Goal: Information Seeking & Learning: Check status

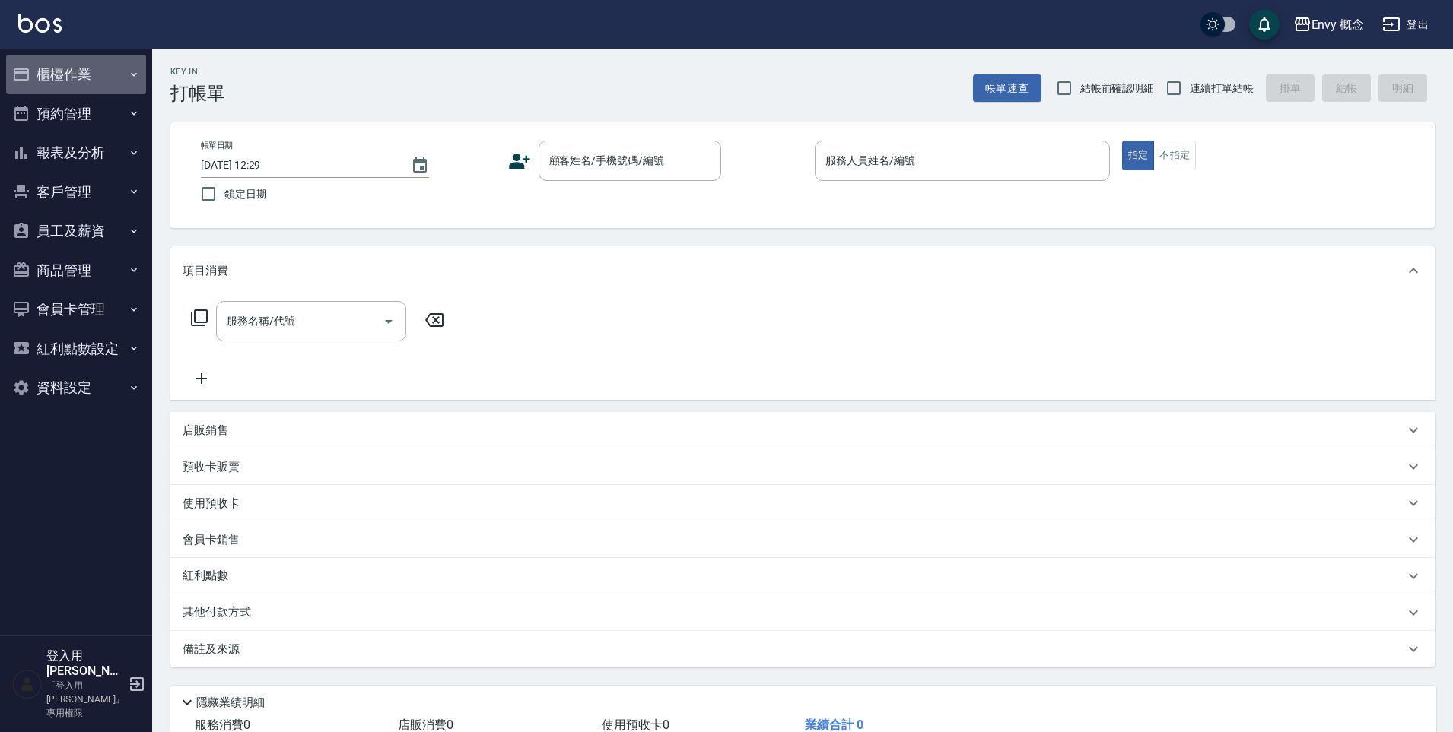
click at [87, 74] on button "櫃檯作業" at bounding box center [76, 75] width 140 height 40
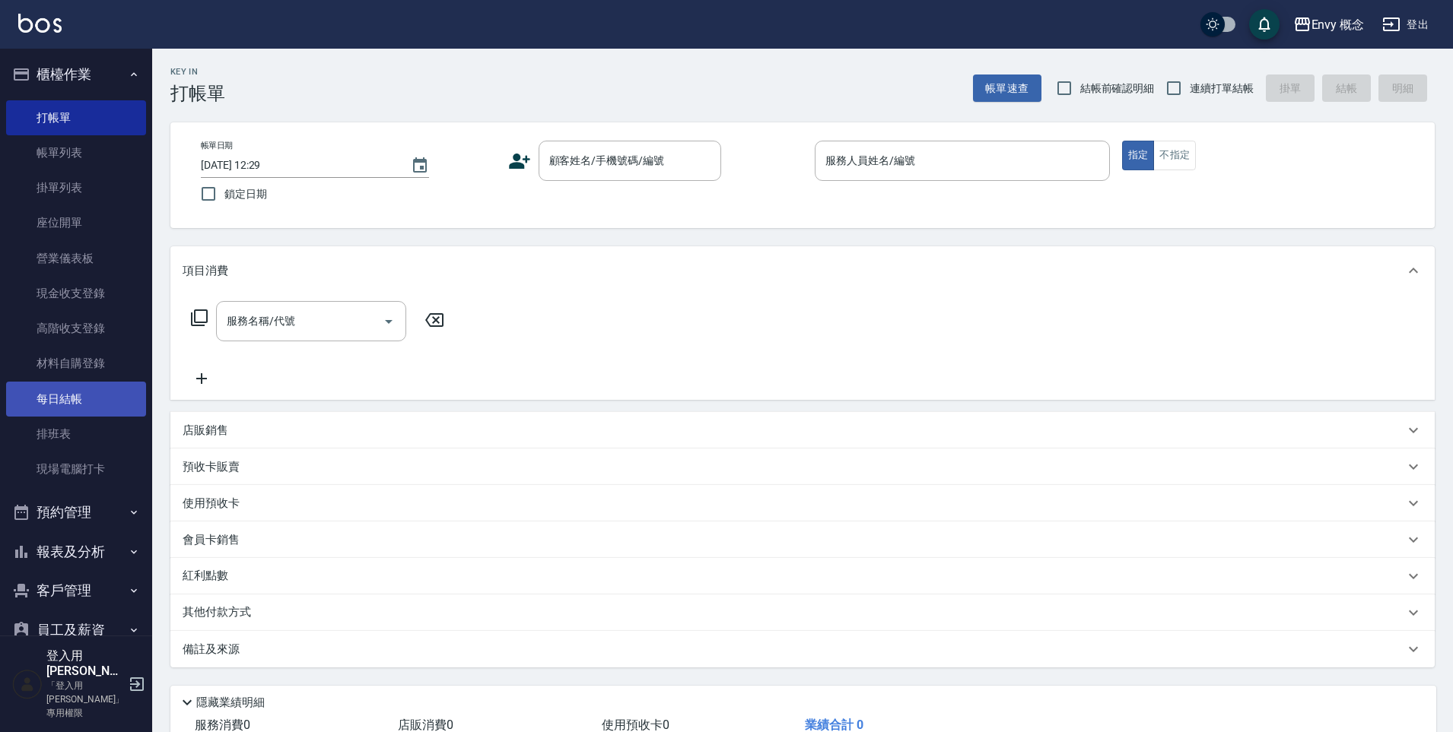
scroll to position [160, 0]
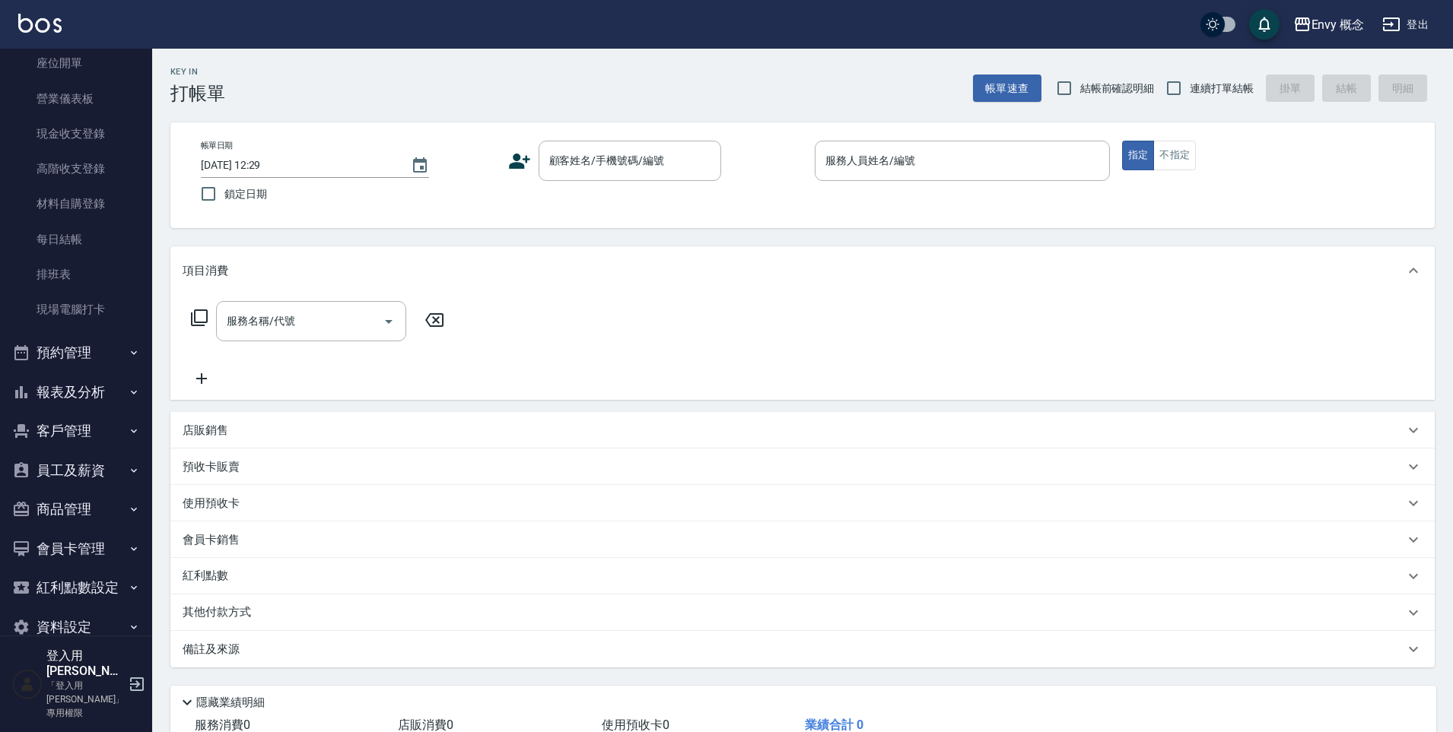
click at [94, 399] on button "報表及分析" at bounding box center [76, 393] width 140 height 40
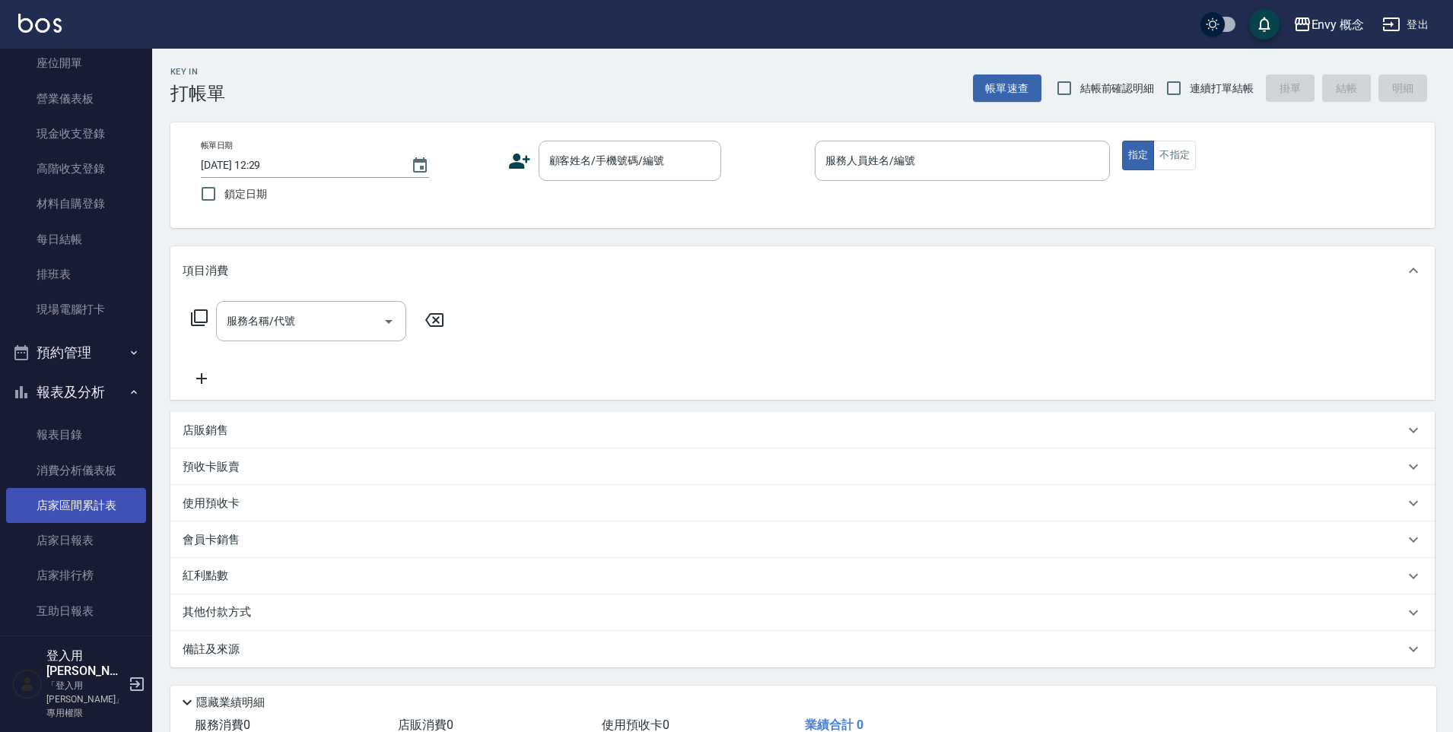
click at [100, 496] on link "店家區間累計表" at bounding box center [76, 505] width 140 height 35
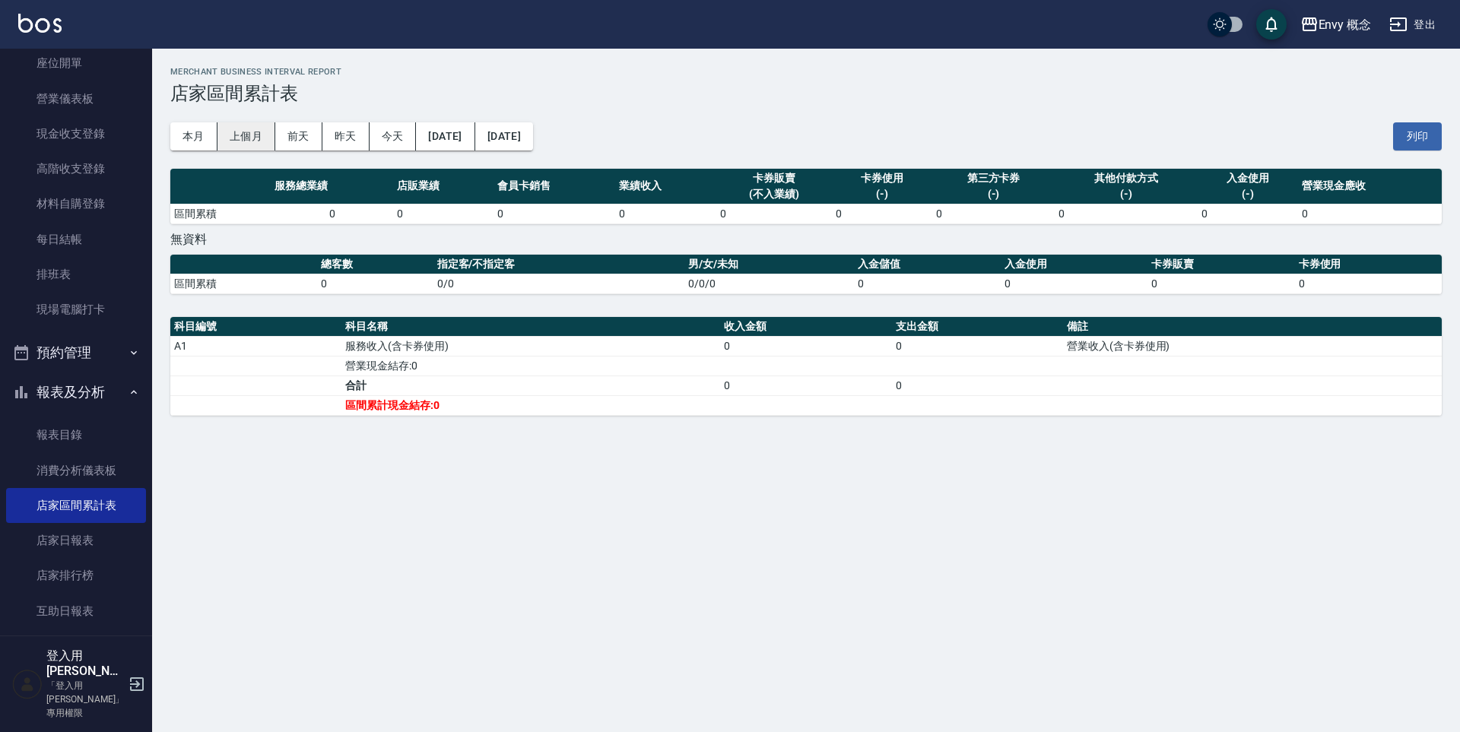
click at [262, 136] on button "上個月" at bounding box center [247, 136] width 58 height 28
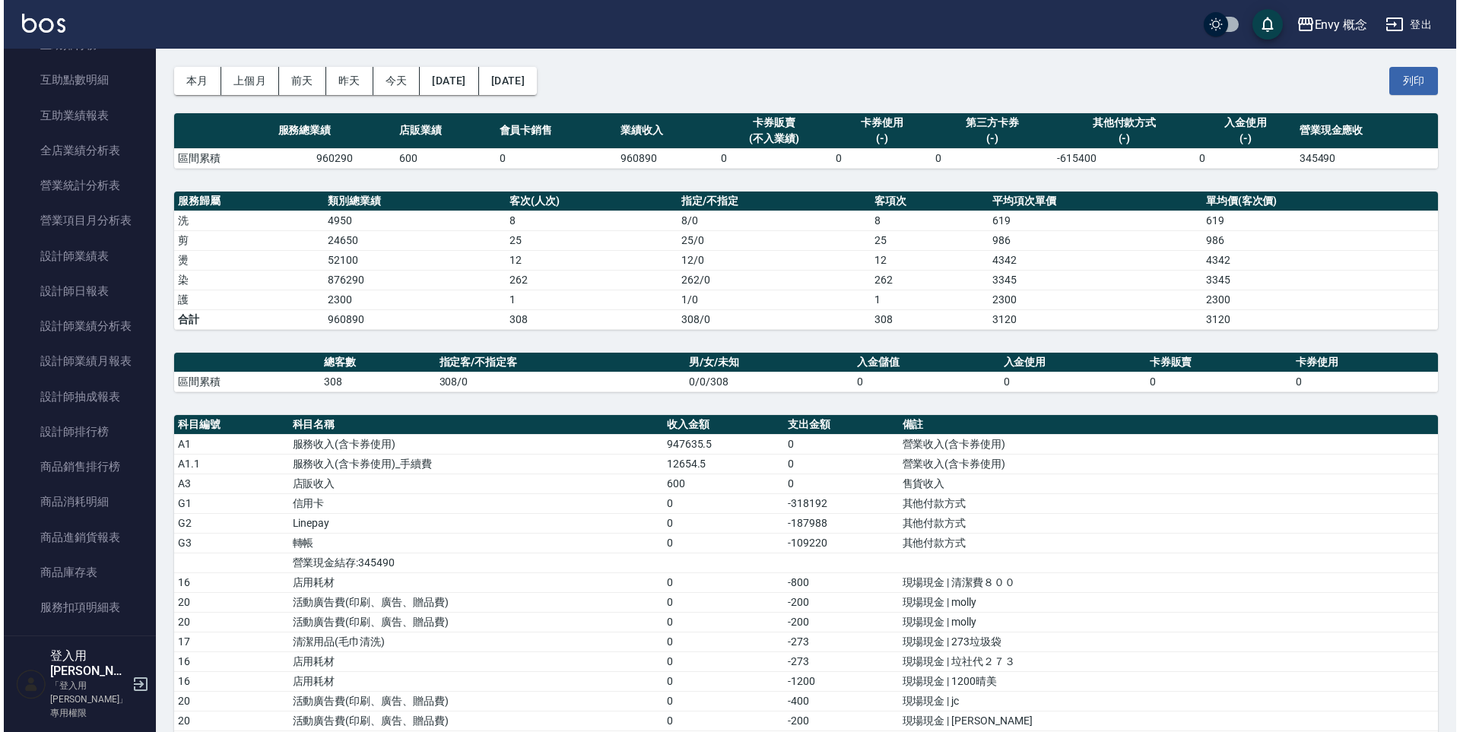
scroll to position [61, 0]
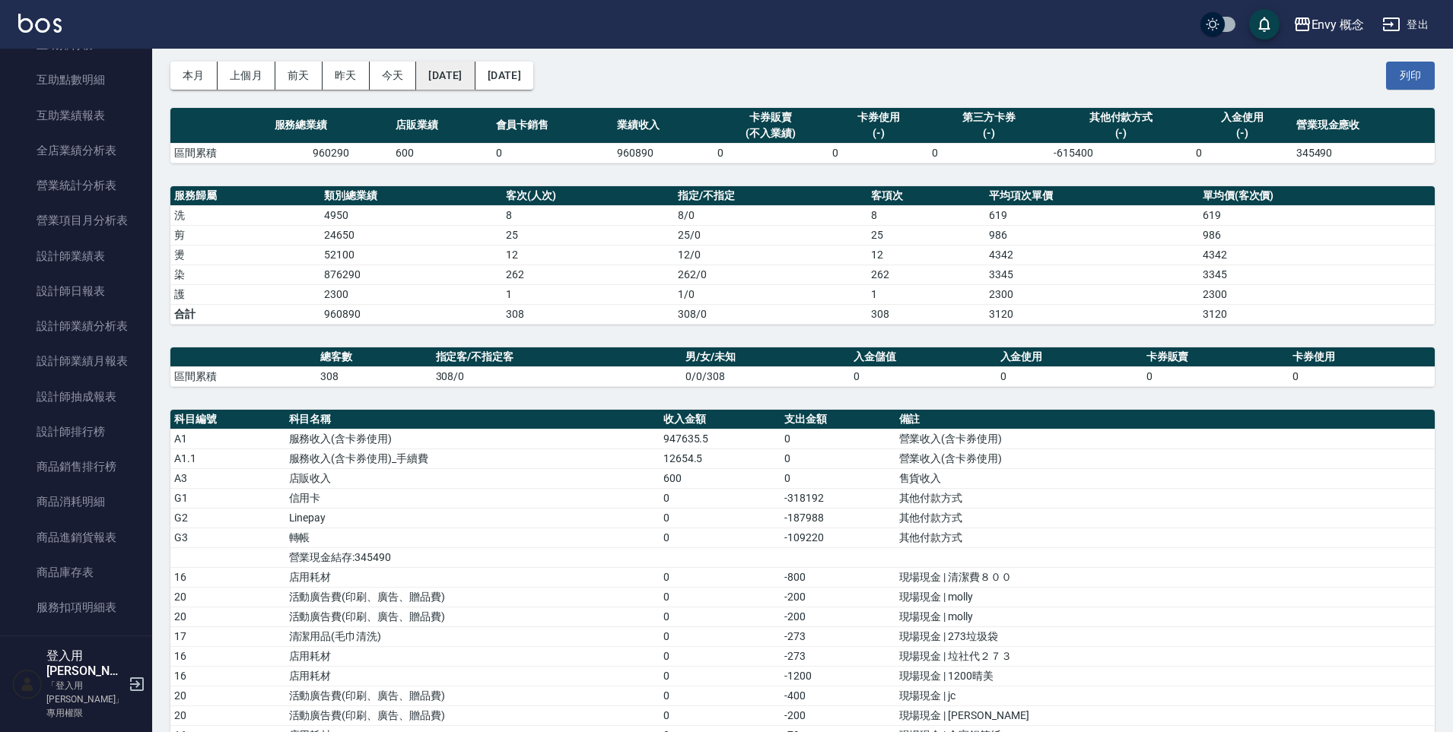
click at [459, 84] on button "[DATE]" at bounding box center [445, 76] width 59 height 28
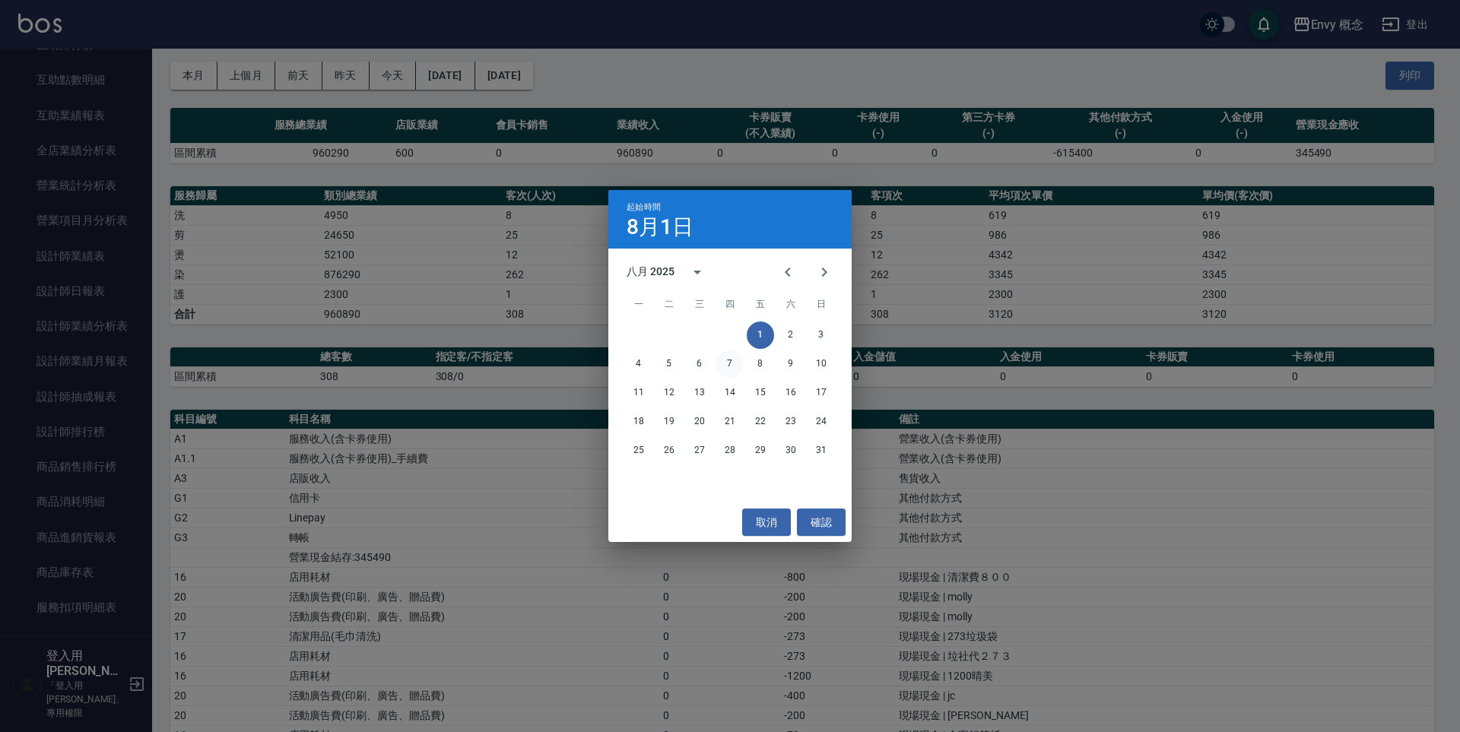
click at [731, 365] on button "7" at bounding box center [729, 364] width 27 height 27
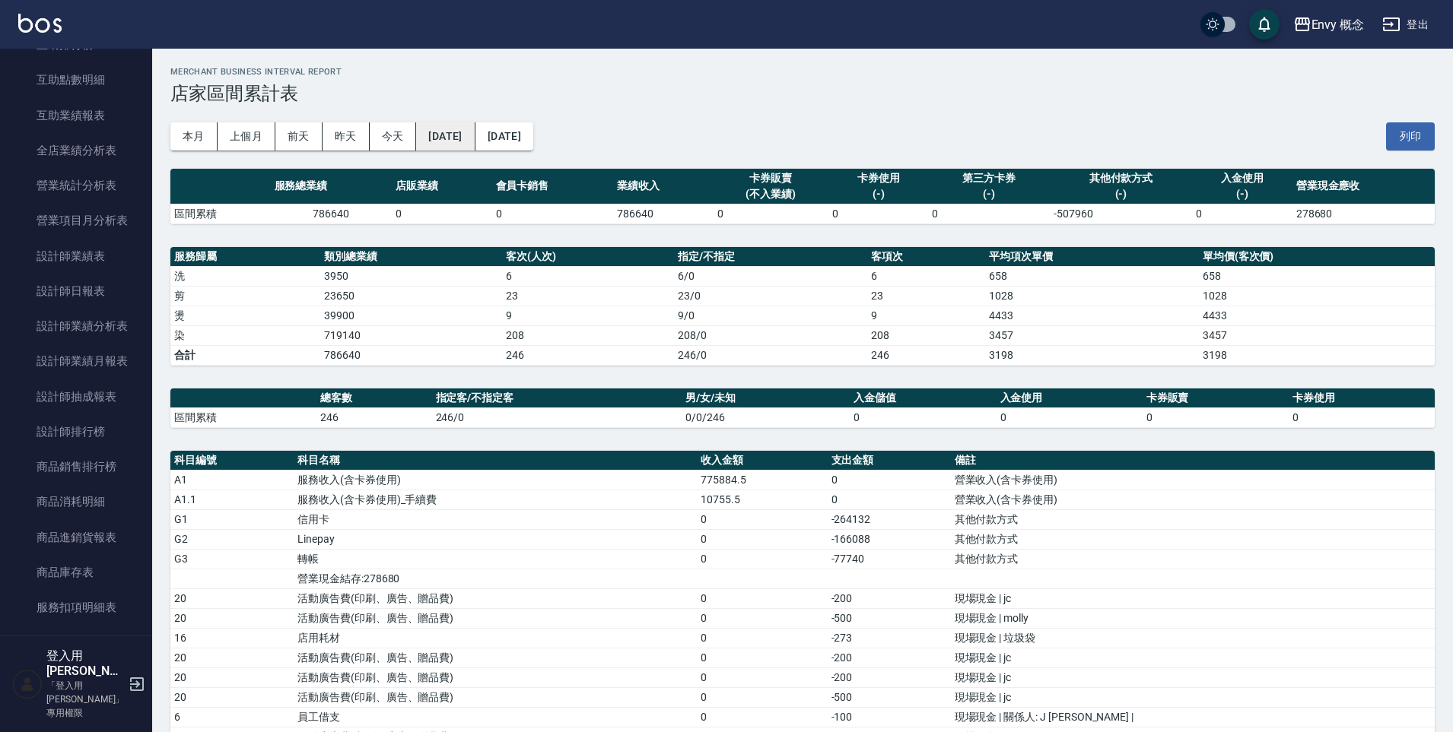
click at [475, 148] on button "[DATE]" at bounding box center [445, 136] width 59 height 28
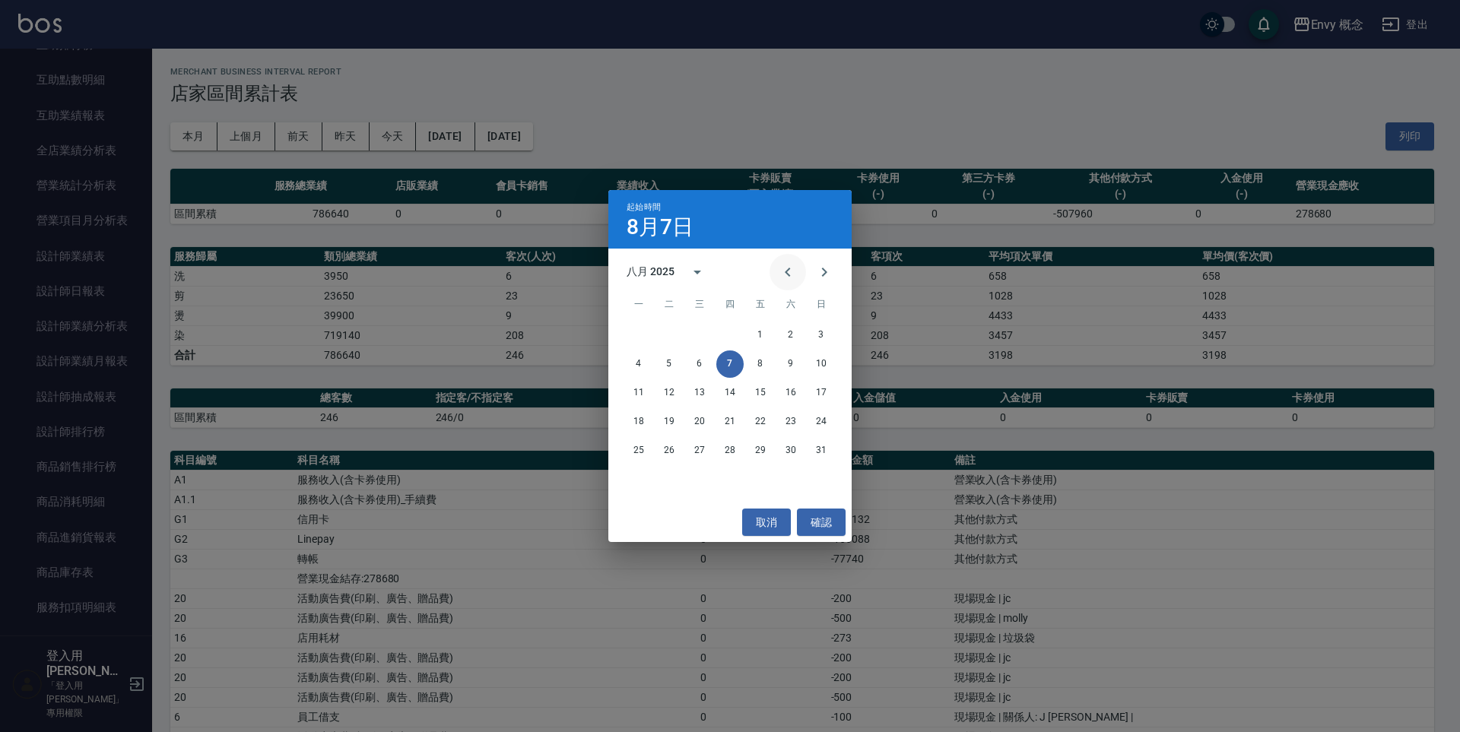
click at [780, 268] on icon "Previous month" at bounding box center [788, 272] width 18 height 18
click at [672, 337] on button "1" at bounding box center [669, 335] width 27 height 27
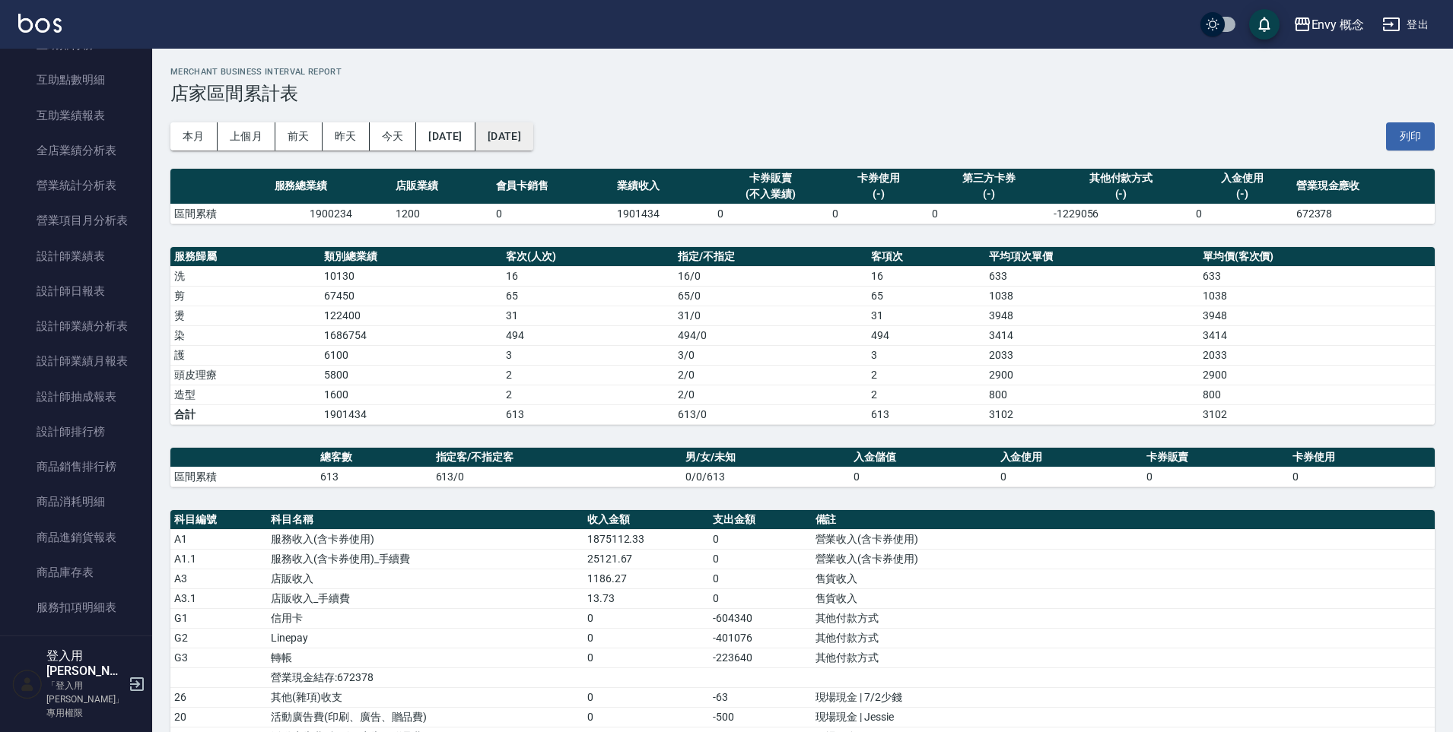
click at [526, 145] on button "[DATE]" at bounding box center [504, 136] width 58 height 28
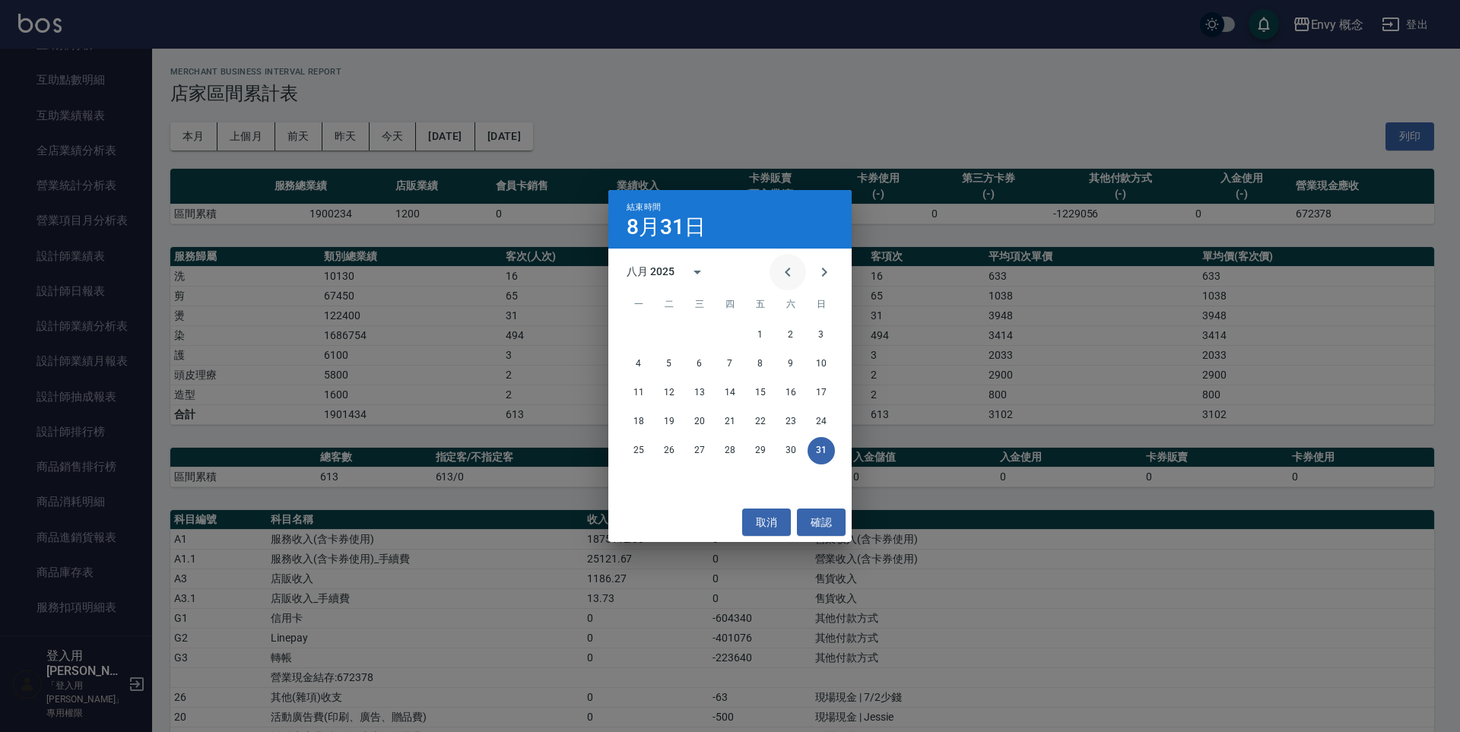
click at [787, 281] on button "Previous month" at bounding box center [788, 272] width 37 height 37
click at [736, 455] on button "31" at bounding box center [729, 450] width 27 height 27
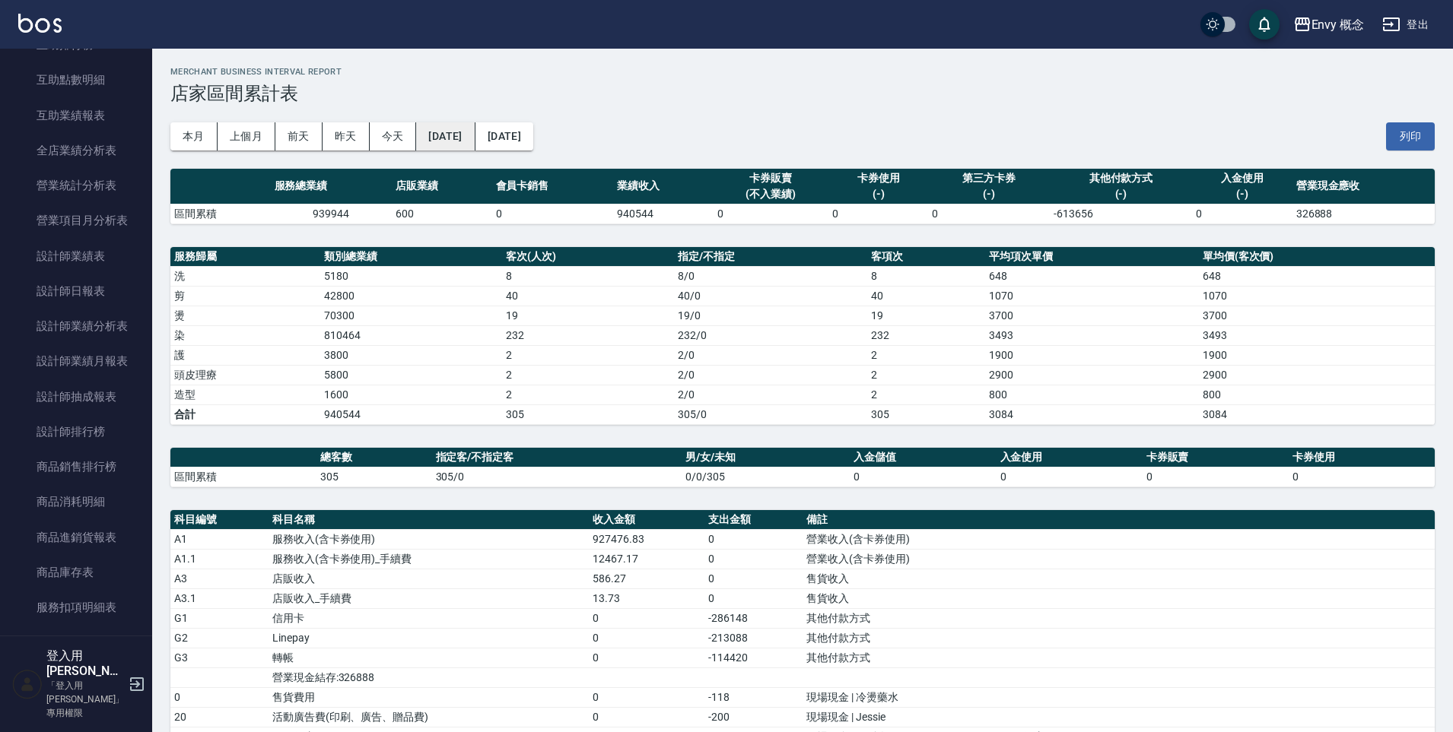
click at [474, 135] on button "[DATE]" at bounding box center [445, 136] width 59 height 28
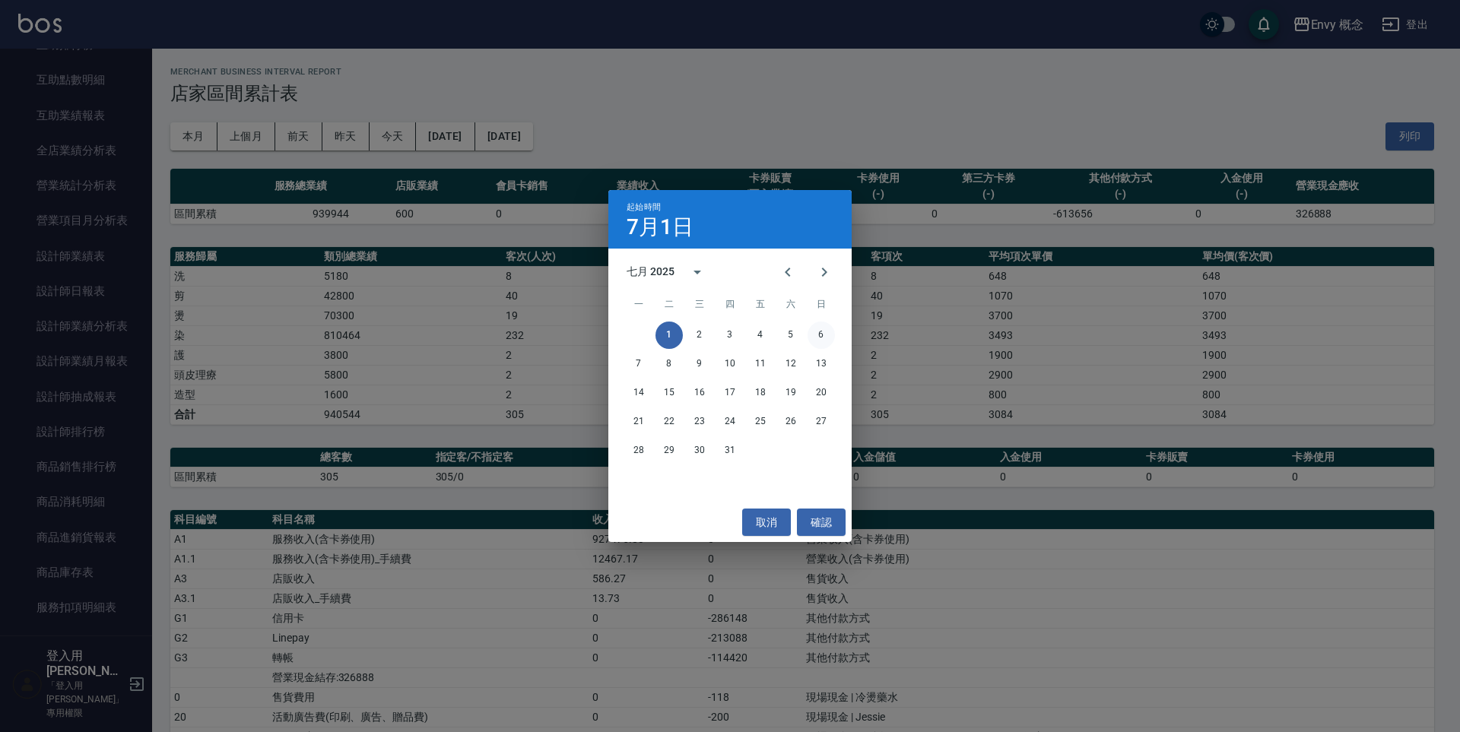
click at [821, 334] on button "6" at bounding box center [821, 335] width 27 height 27
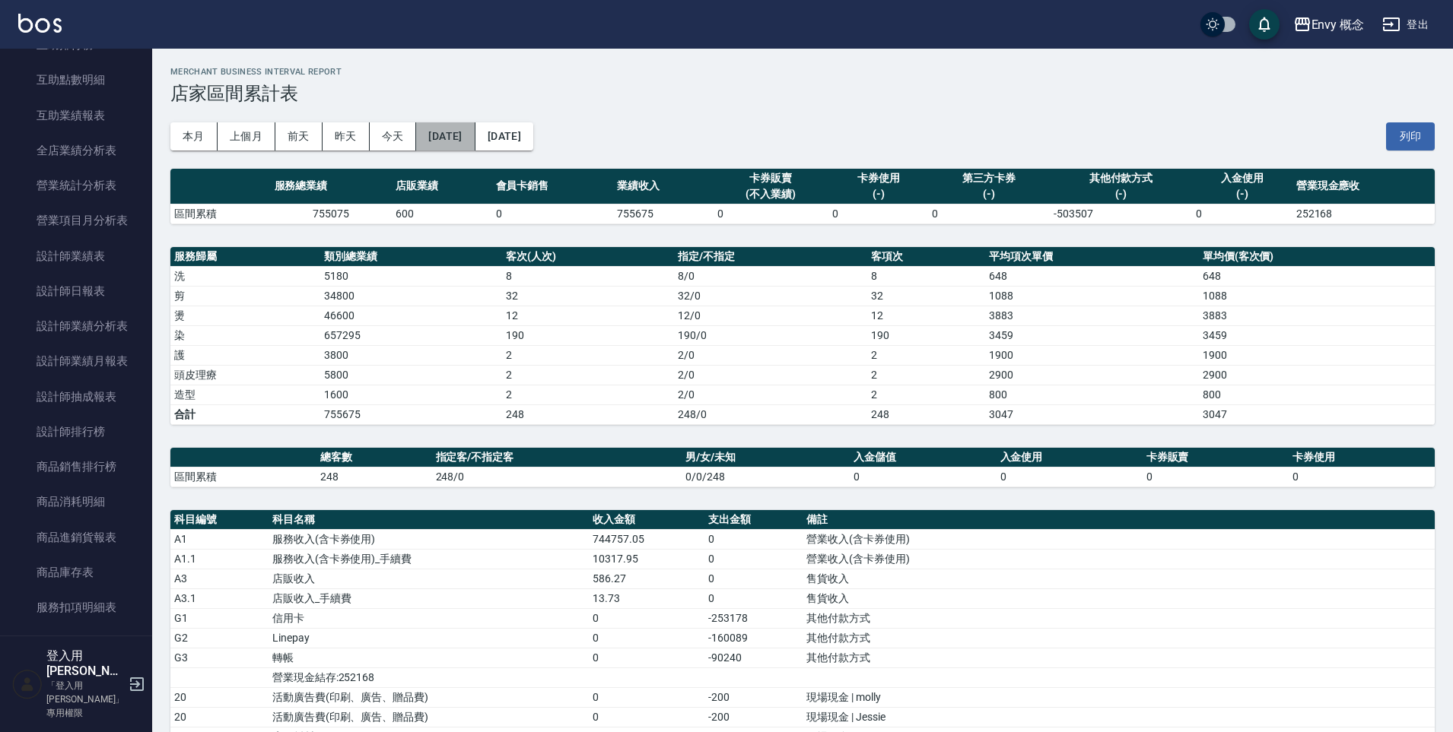
click at [462, 138] on button "[DATE]" at bounding box center [445, 136] width 59 height 28
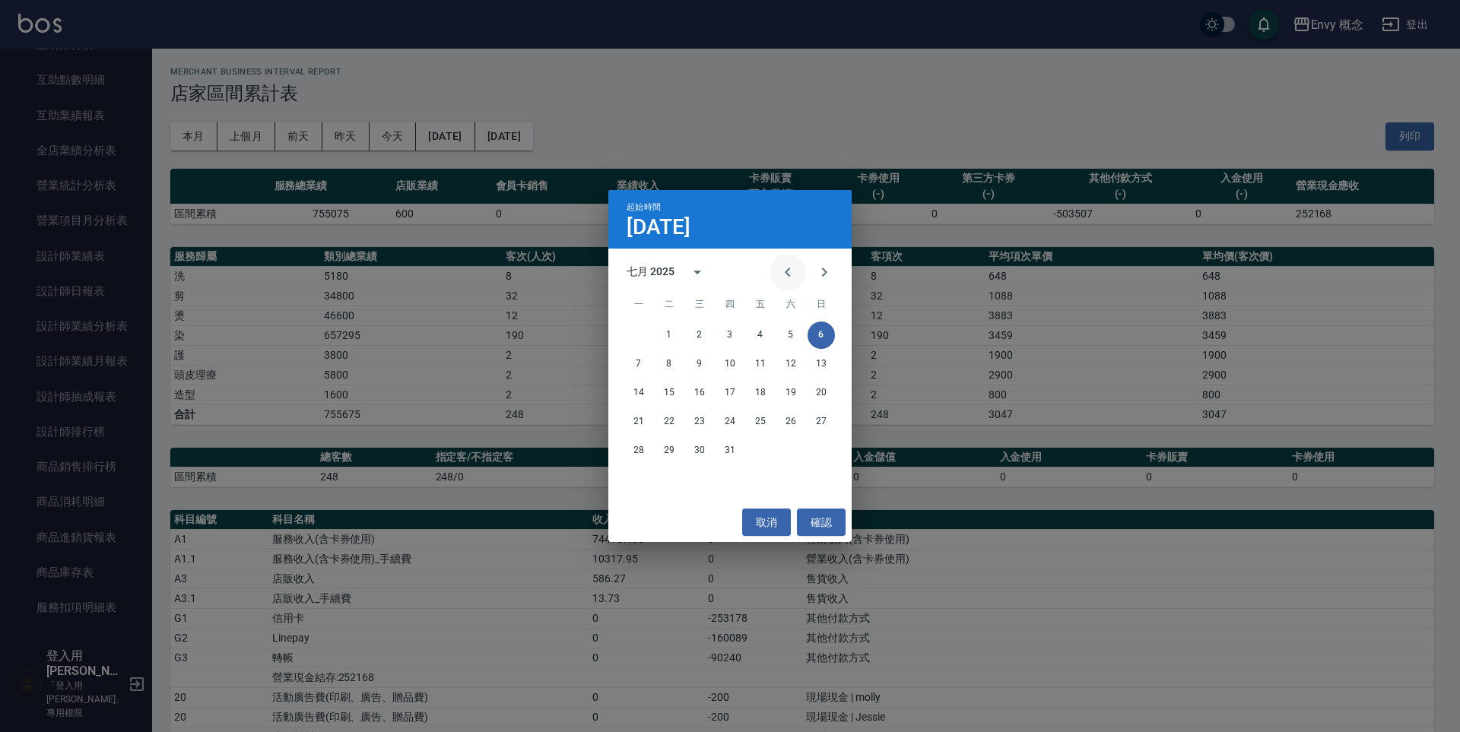
click at [783, 274] on icon "Previous month" at bounding box center [788, 272] width 18 height 18
click at [729, 332] on button "1" at bounding box center [729, 335] width 27 height 27
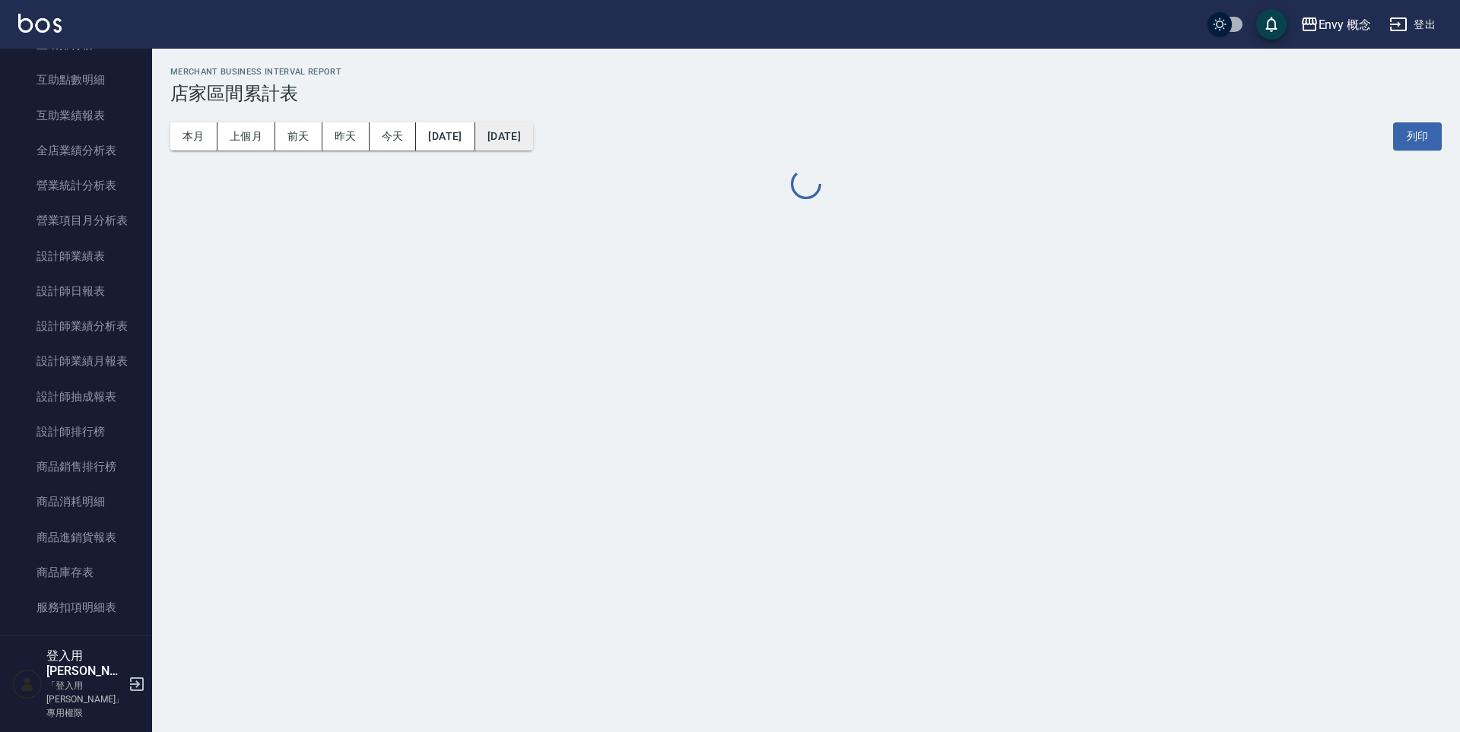
click at [533, 136] on button "[DATE]" at bounding box center [504, 136] width 58 height 28
click at [533, 140] on button "[DATE]" at bounding box center [504, 136] width 58 height 28
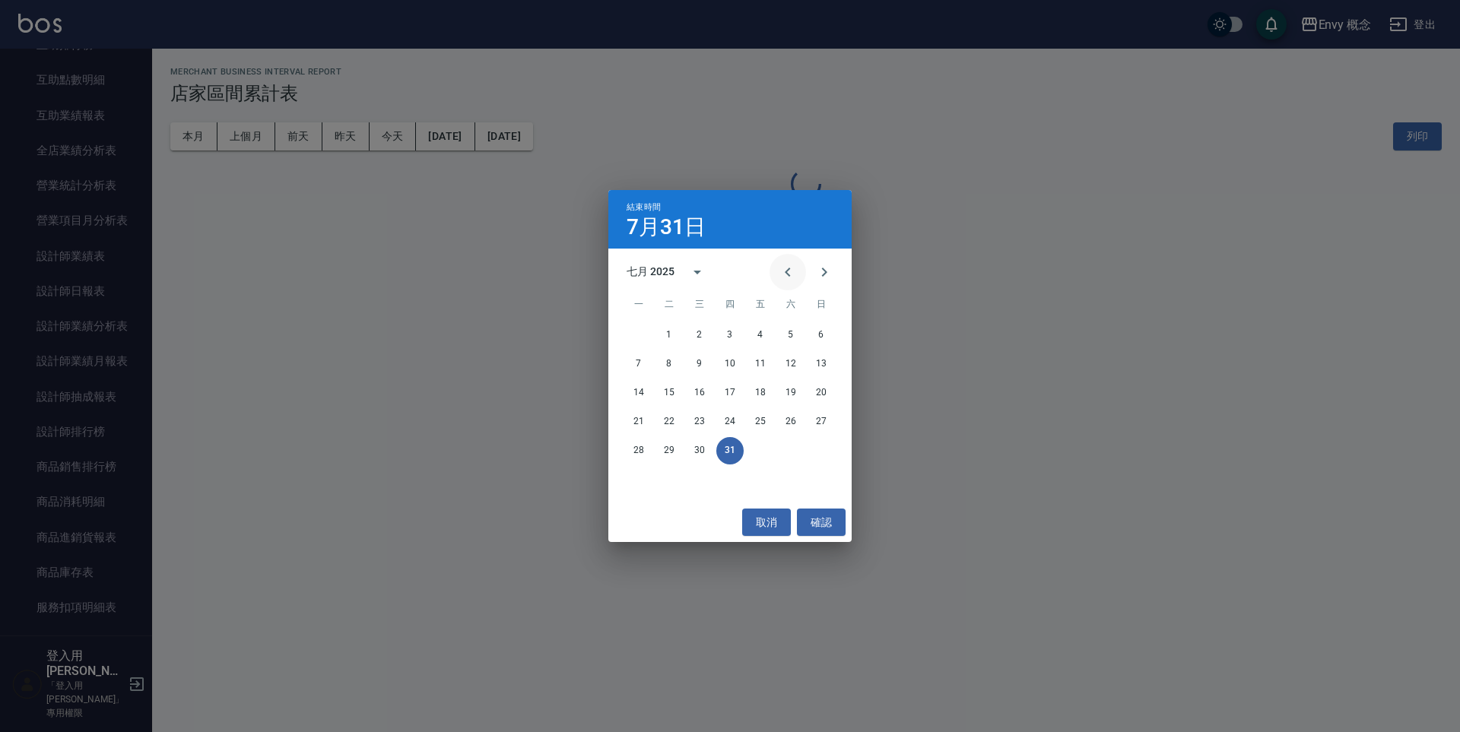
click at [795, 275] on icon "Previous month" at bounding box center [788, 272] width 18 height 18
click at [789, 457] on button "31" at bounding box center [790, 450] width 27 height 27
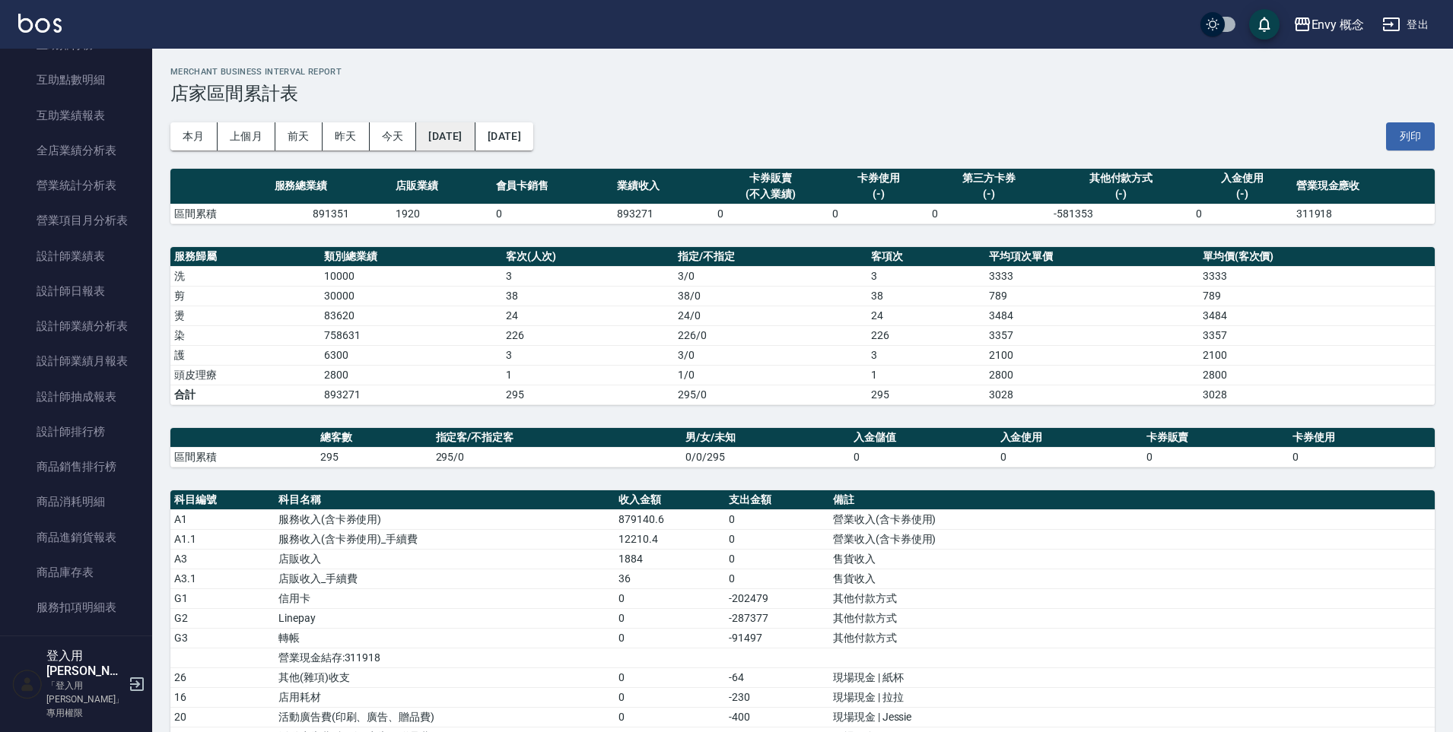
click at [475, 141] on button "[DATE]" at bounding box center [445, 136] width 59 height 28
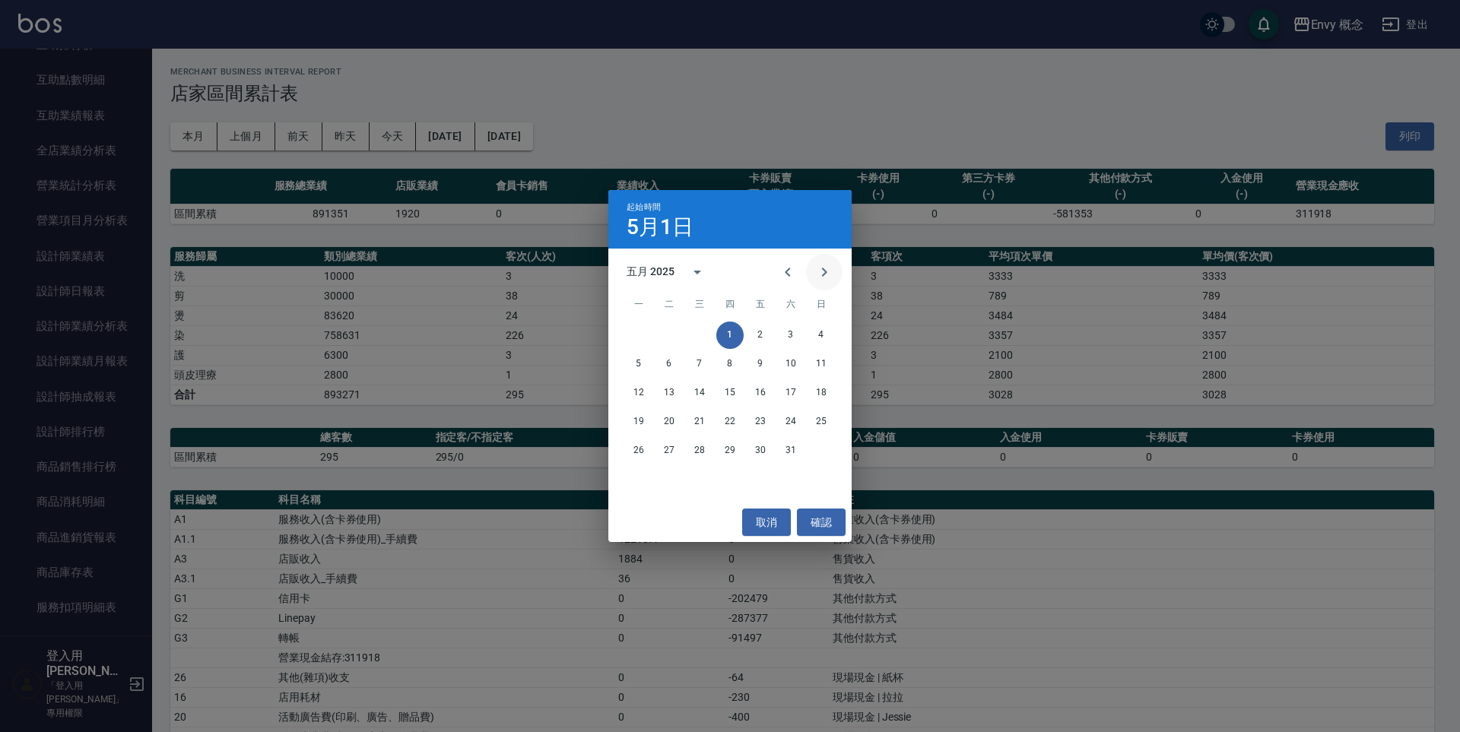
click at [824, 281] on button "Next month" at bounding box center [824, 272] width 37 height 37
click at [824, 332] on button "1" at bounding box center [821, 335] width 27 height 27
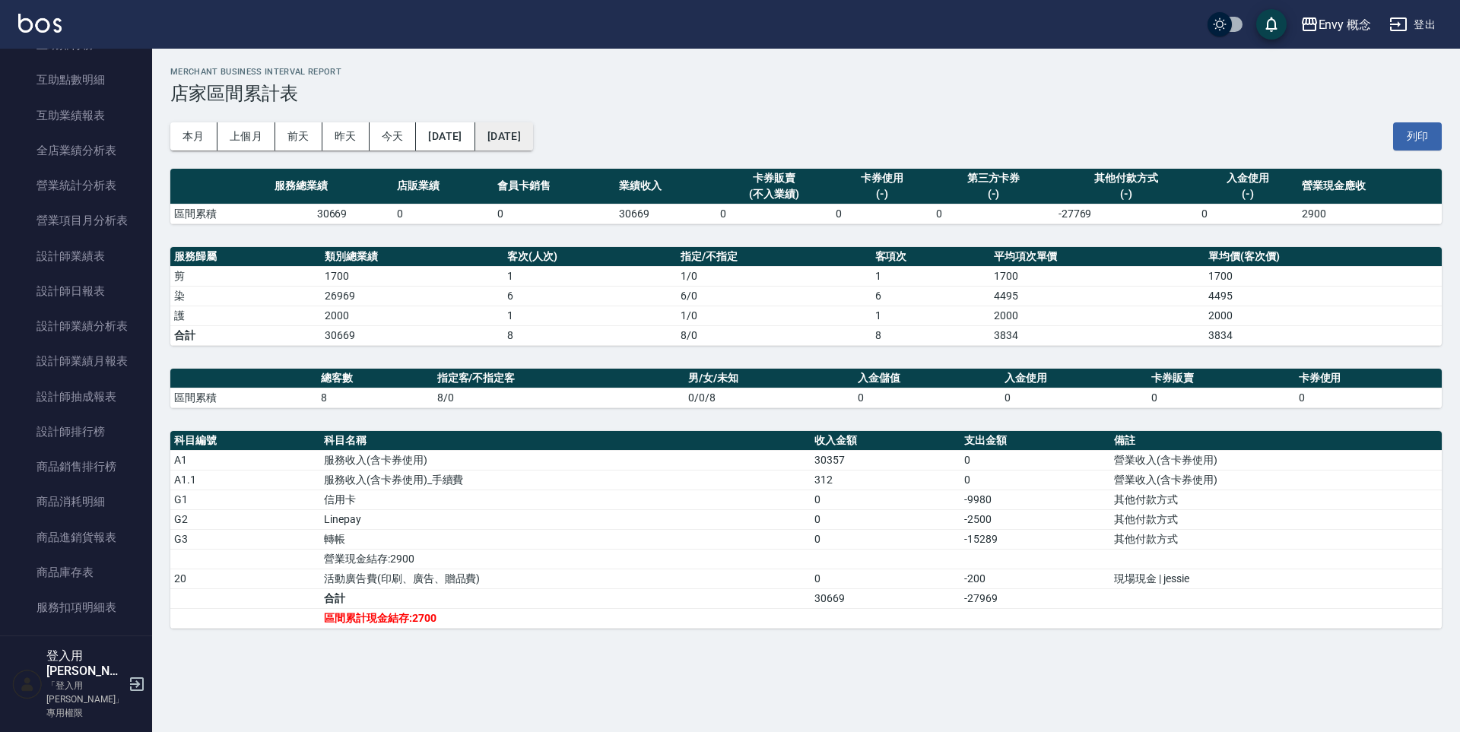
drag, startPoint x: 577, startPoint y: 154, endPoint x: 536, endPoint y: 131, distance: 47.0
click at [533, 131] on button "[DATE]" at bounding box center [504, 136] width 58 height 28
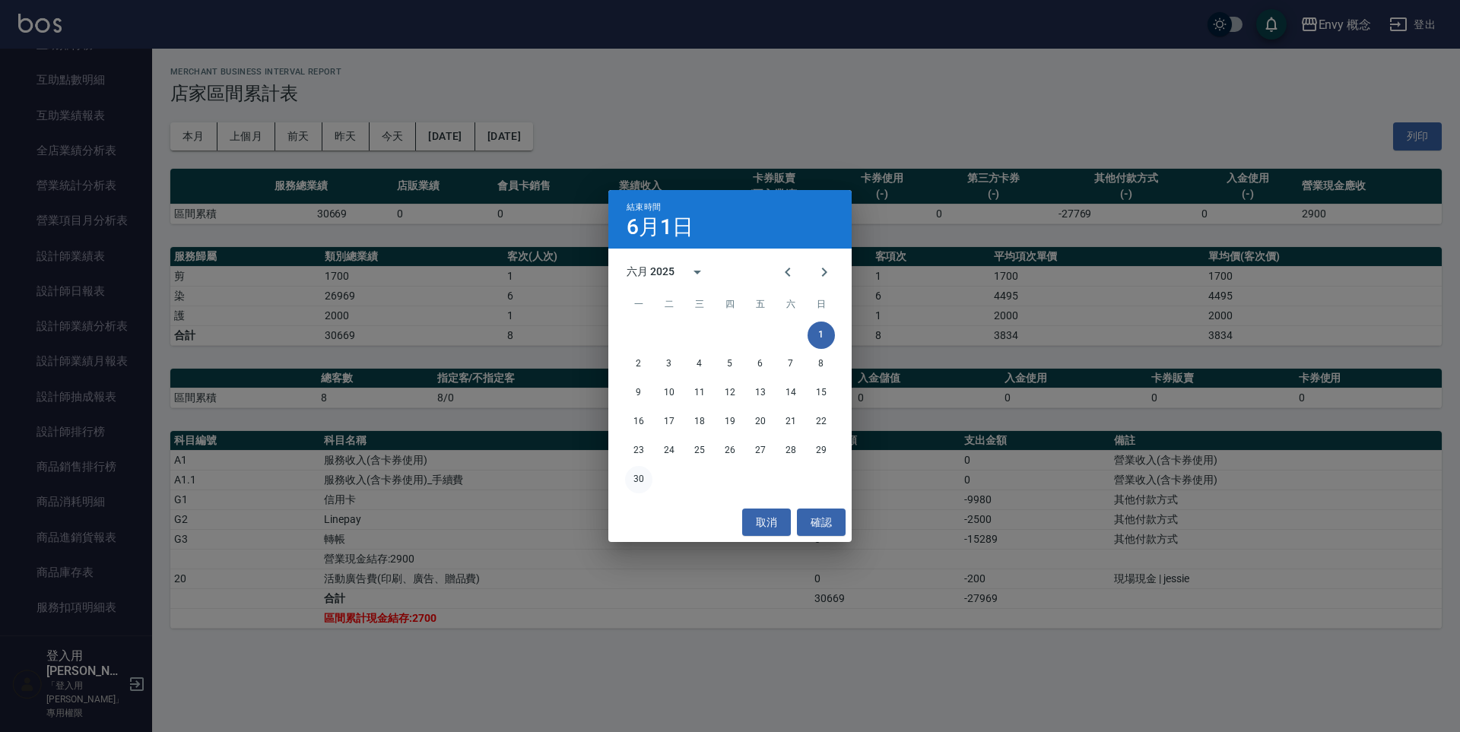
click at [637, 487] on button "30" at bounding box center [638, 479] width 27 height 27
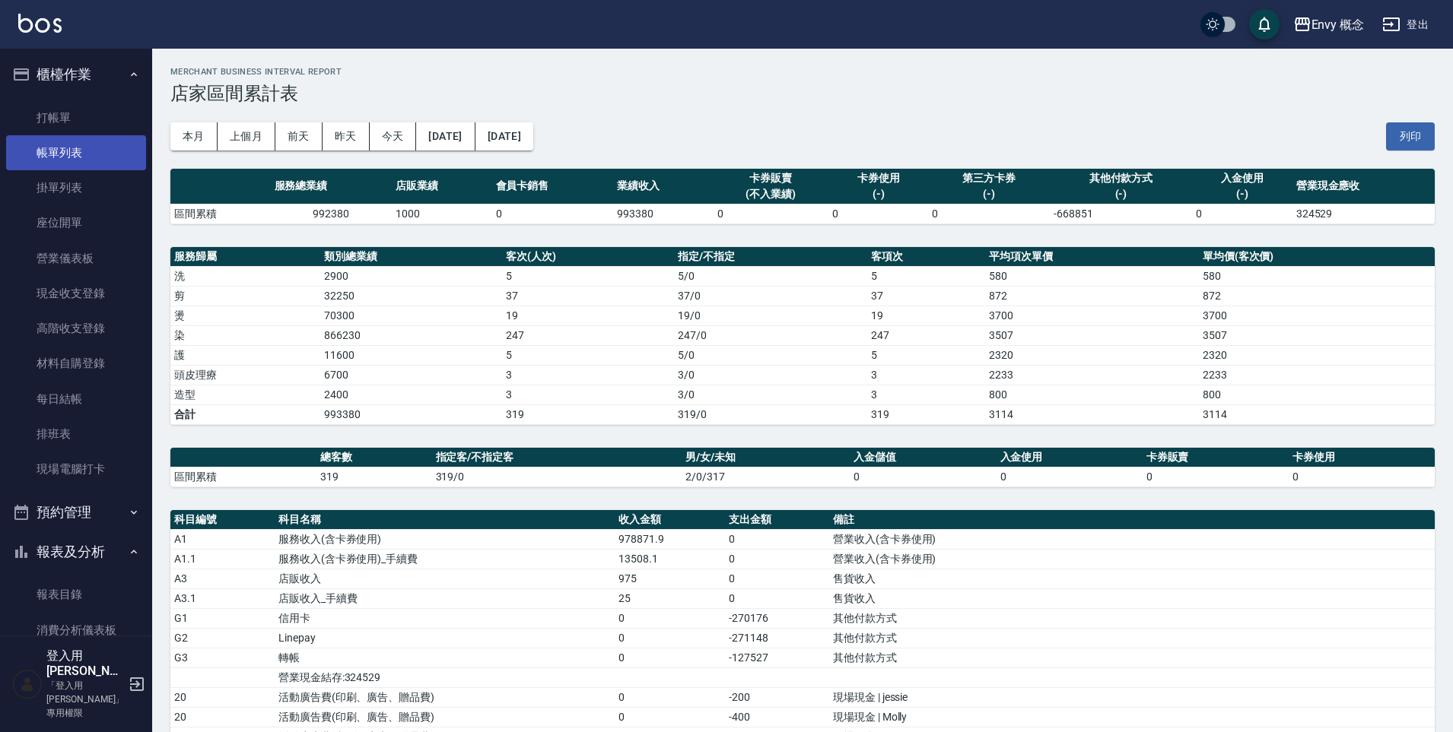
click at [83, 158] on link "帳單列表" at bounding box center [76, 152] width 140 height 35
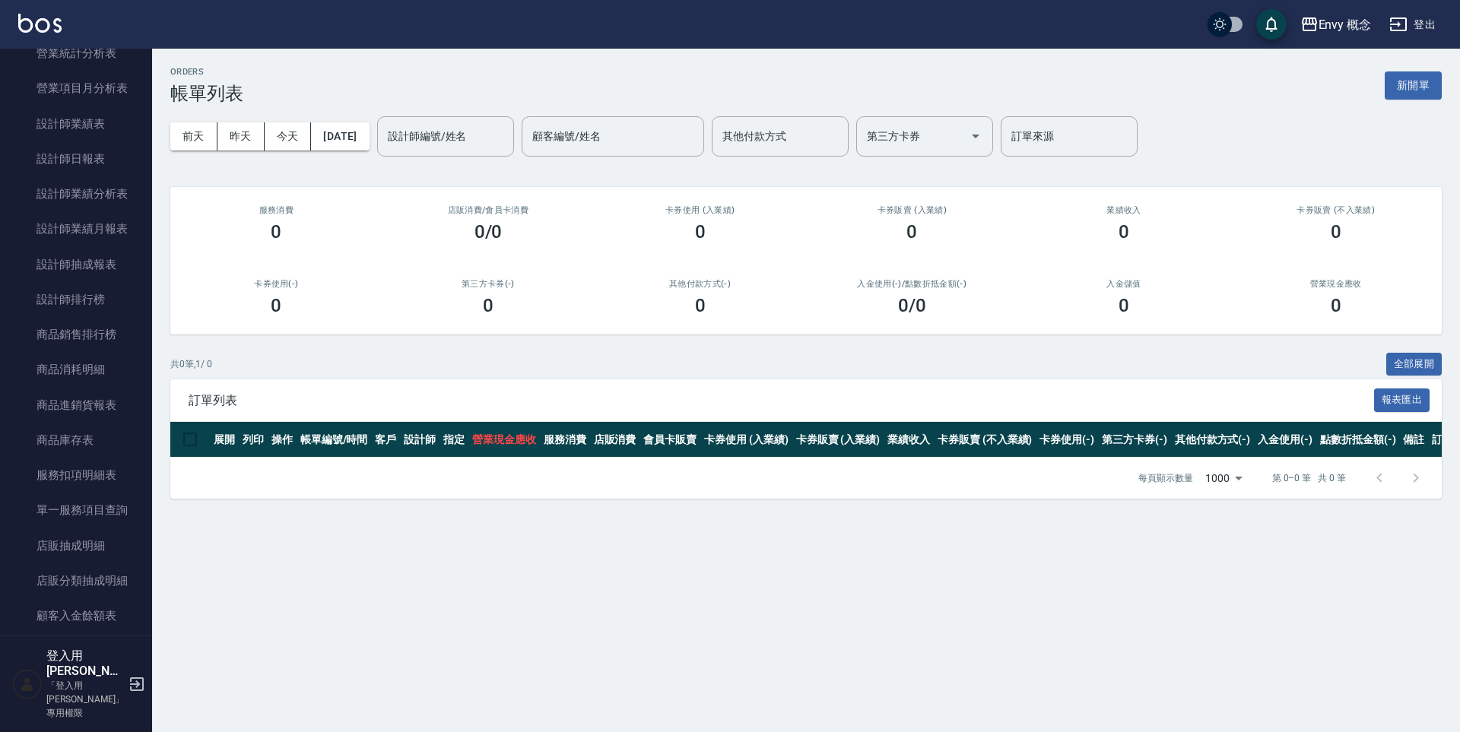
scroll to position [937, 0]
